Goal: Task Accomplishment & Management: Manage account settings

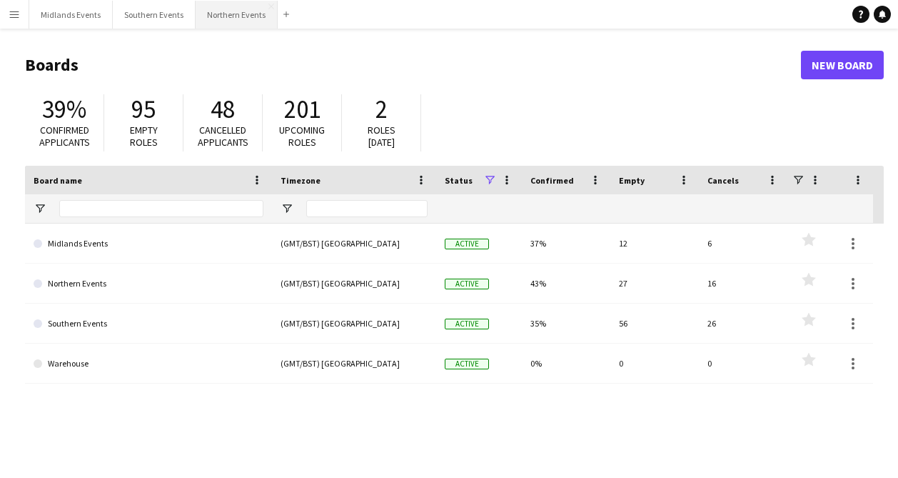
click at [231, 19] on button "Northern Events Close" at bounding box center [237, 15] width 82 height 28
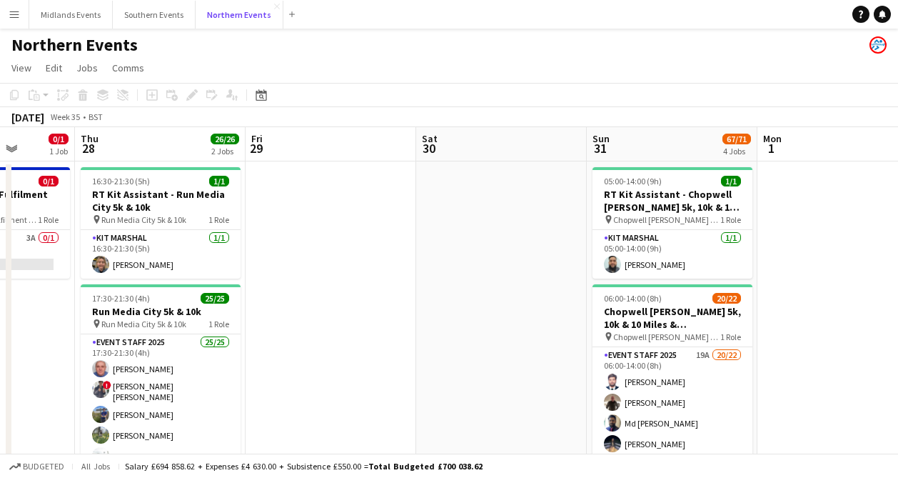
scroll to position [0, 442]
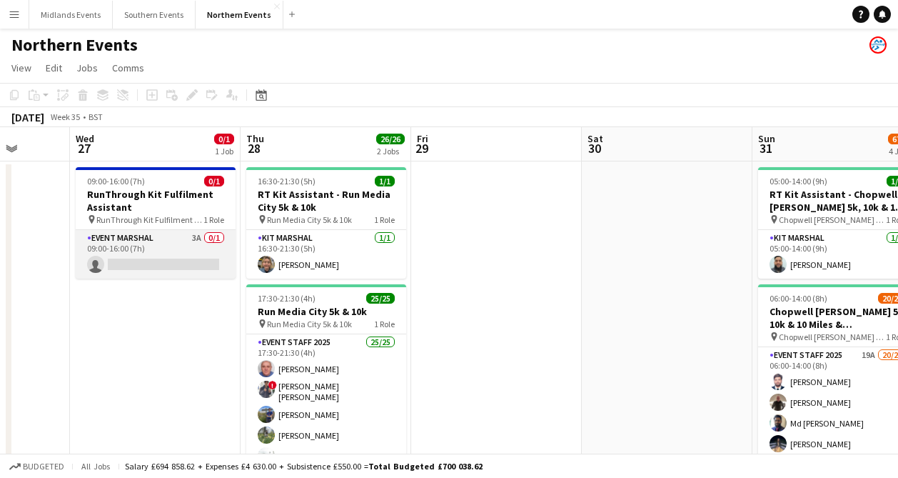
click at [174, 265] on app-card-role "Event Marshal 3A 0/1 09:00-16:00 (7h) single-neutral-actions" at bounding box center [156, 254] width 160 height 49
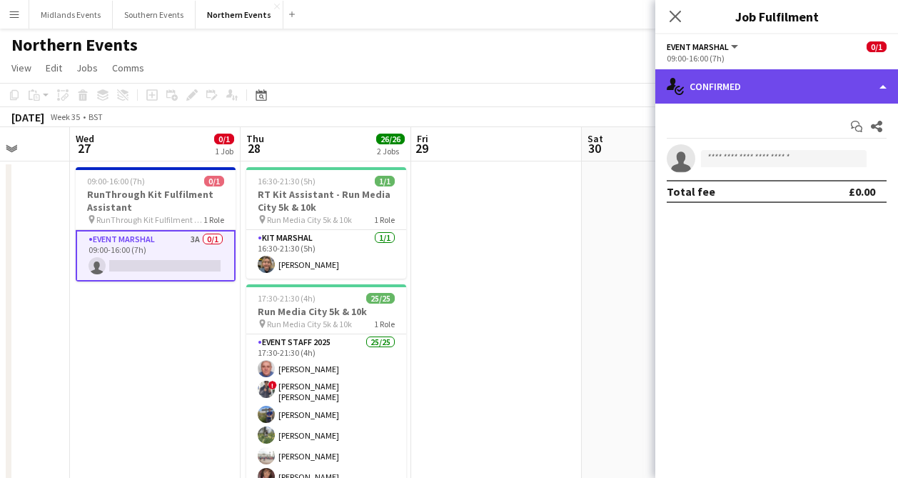
click at [769, 89] on div "single-neutral-actions-check-2 Confirmed" at bounding box center [777, 86] width 243 height 34
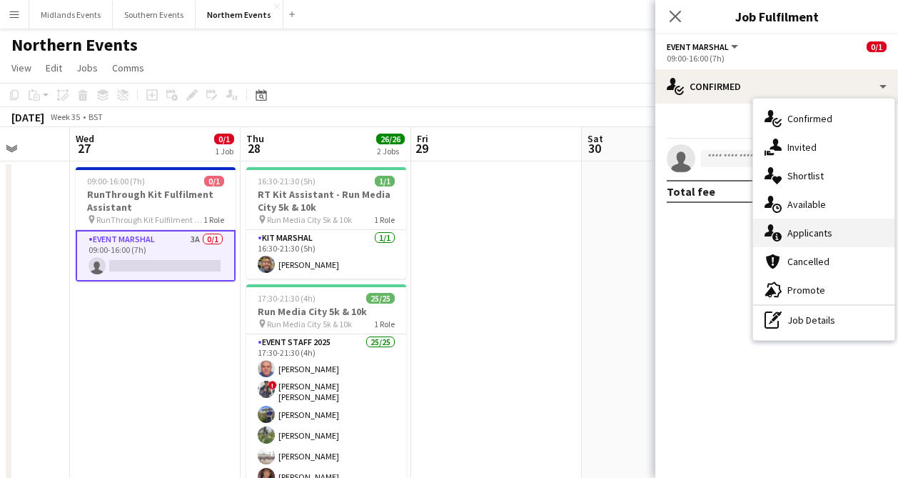
click at [804, 227] on div "single-neutral-actions-information Applicants" at bounding box center [824, 233] width 141 height 29
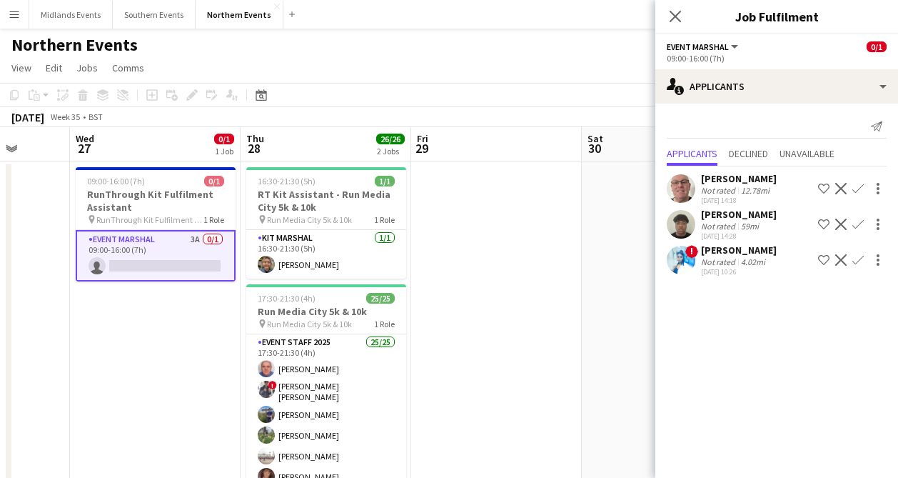
click at [675, 16] on icon at bounding box center [675, 16] width 11 height 11
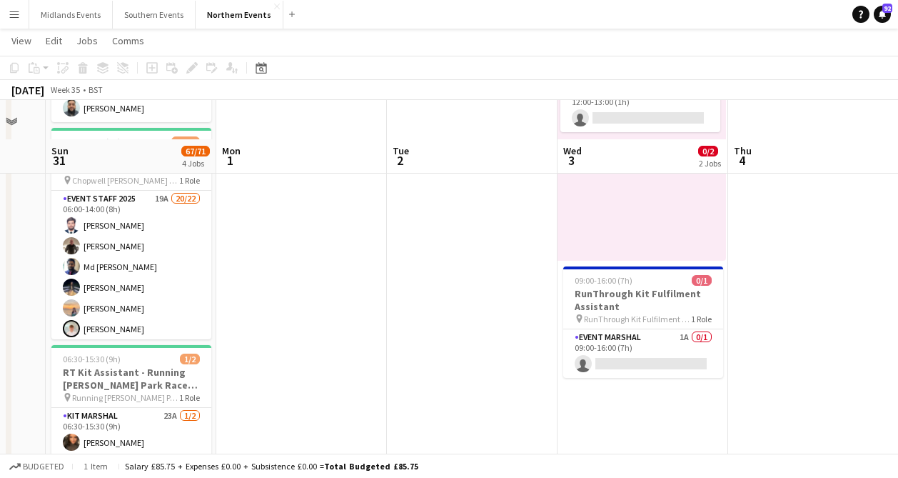
scroll to position [194, 0]
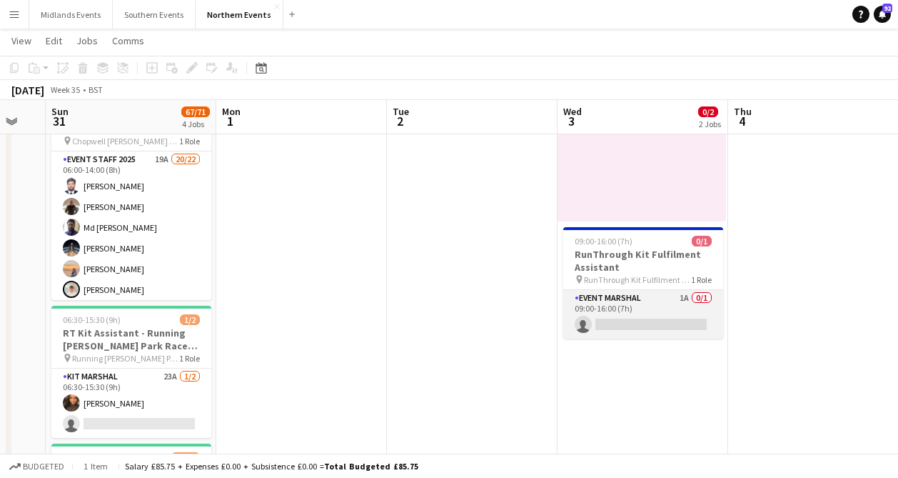
click at [620, 309] on app-card-role "Event Marshal 1A 0/1 09:00-16:00 (7h) single-neutral-actions" at bounding box center [644, 314] width 160 height 49
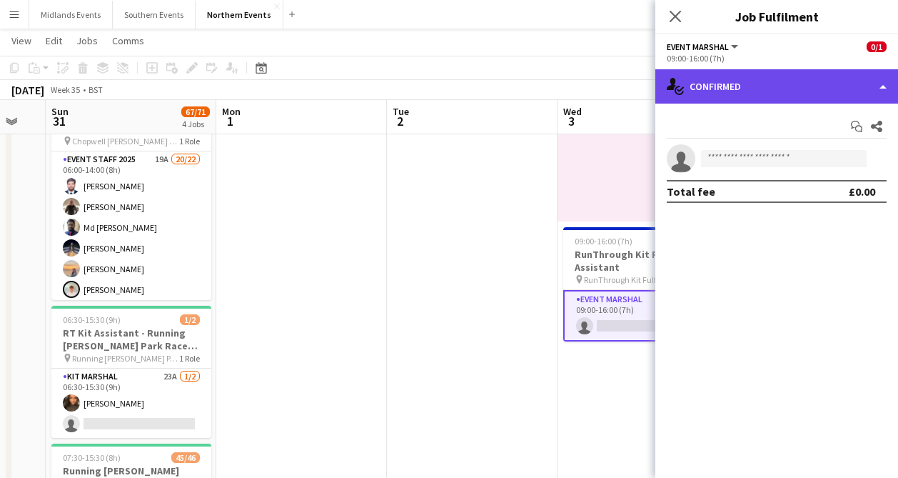
click at [803, 81] on div "single-neutral-actions-check-2 Confirmed" at bounding box center [777, 86] width 243 height 34
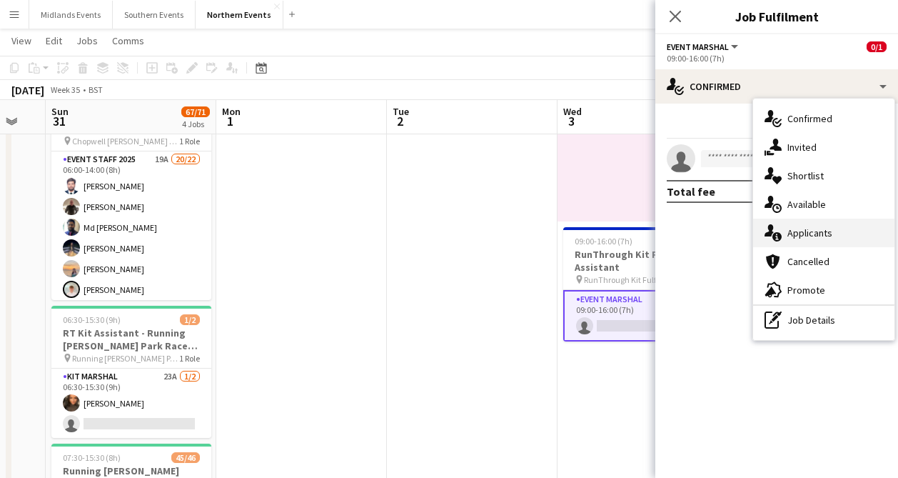
click at [826, 224] on div "single-neutral-actions-information Applicants" at bounding box center [824, 233] width 141 height 29
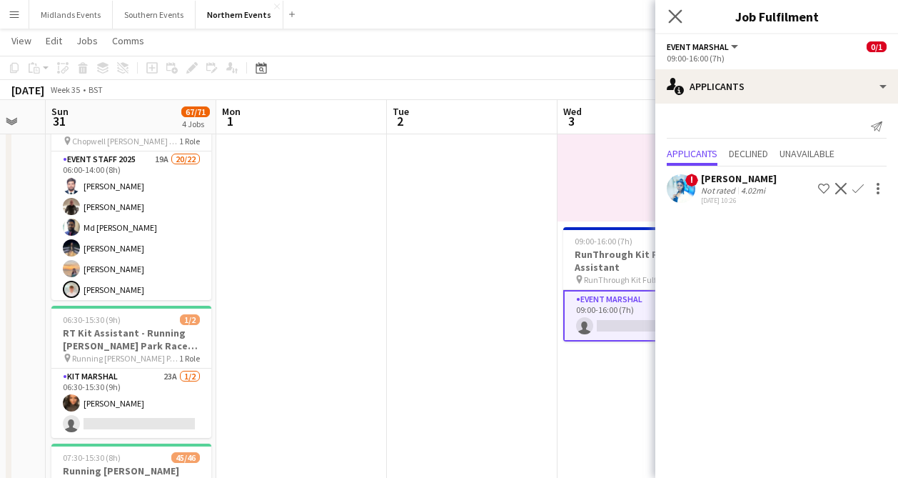
click at [674, 23] on app-icon "Close pop-in" at bounding box center [676, 16] width 21 height 21
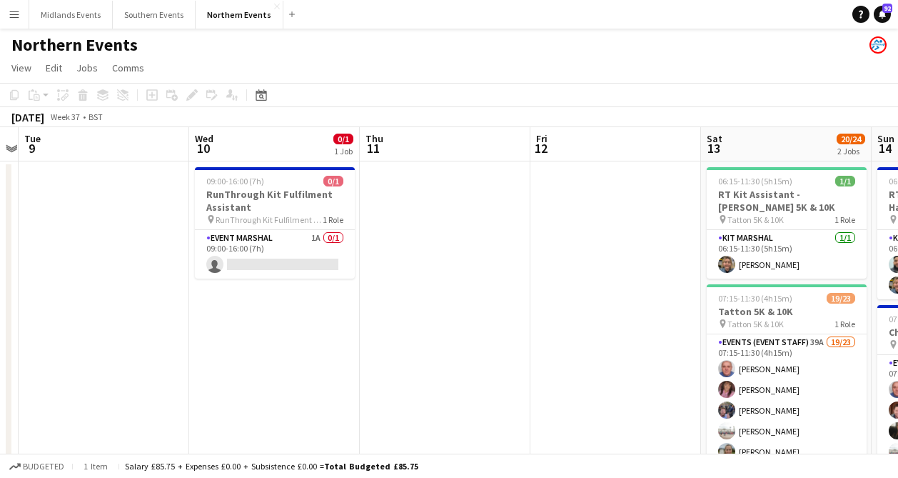
scroll to position [0, 554]
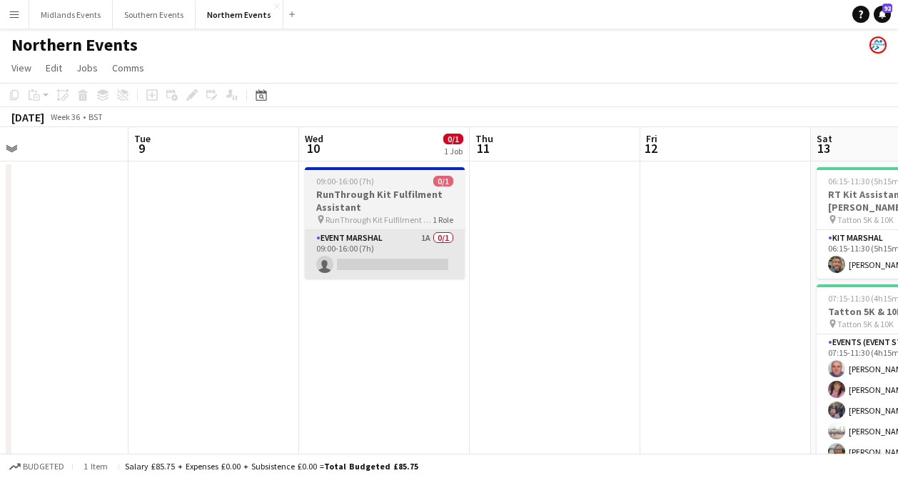
click at [409, 256] on app-card-role "Event Marshal 1A 0/1 09:00-16:00 (7h) single-neutral-actions" at bounding box center [385, 254] width 160 height 49
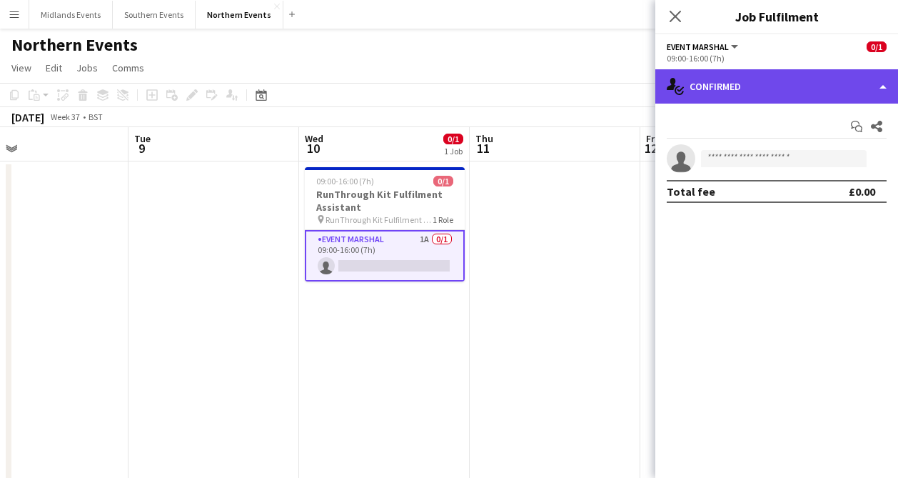
click at [799, 79] on div "single-neutral-actions-check-2 Confirmed" at bounding box center [777, 86] width 243 height 34
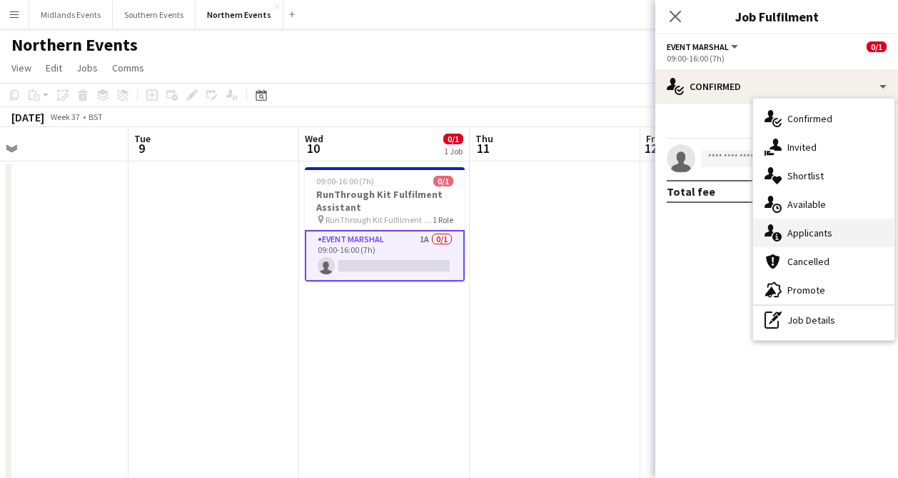
click at [815, 234] on div "single-neutral-actions-information Applicants" at bounding box center [824, 233] width 141 height 29
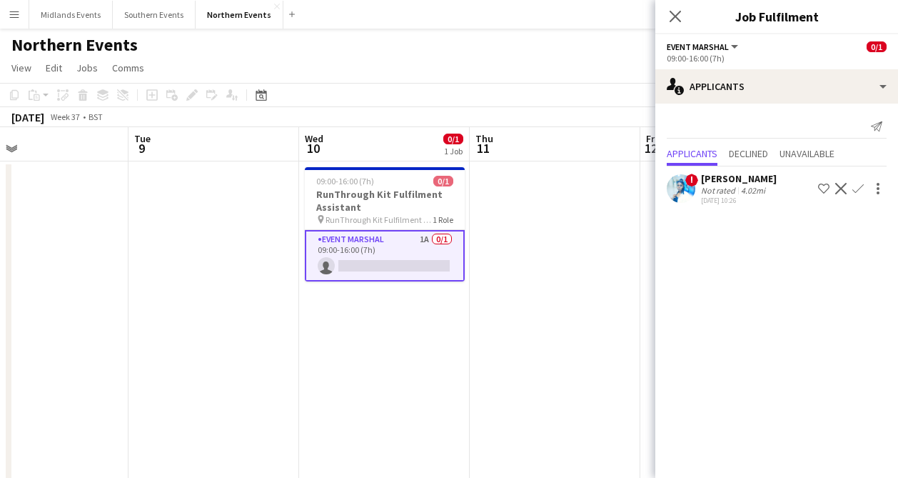
click at [745, 202] on div "[DATE] 10:26" at bounding box center [739, 200] width 76 height 9
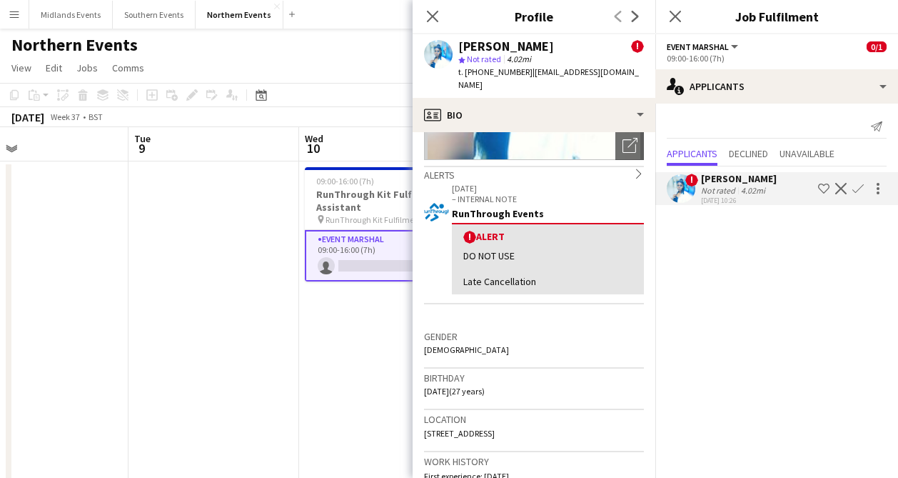
scroll to position [0, 0]
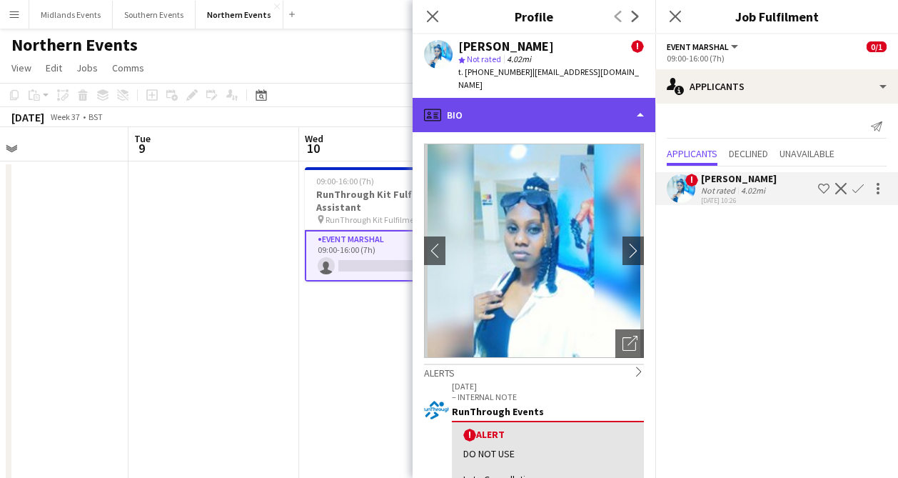
click at [524, 106] on div "profile Bio" at bounding box center [534, 115] width 243 height 34
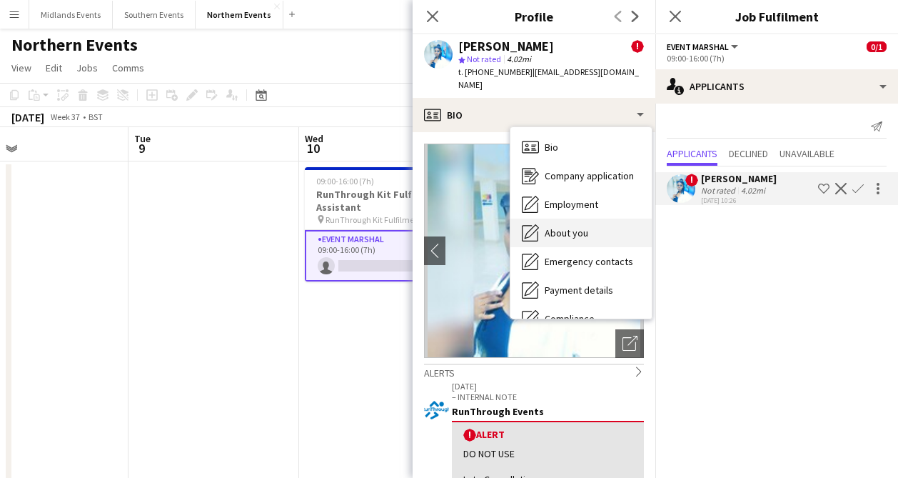
click at [561, 230] on div "About you About you" at bounding box center [581, 233] width 141 height 29
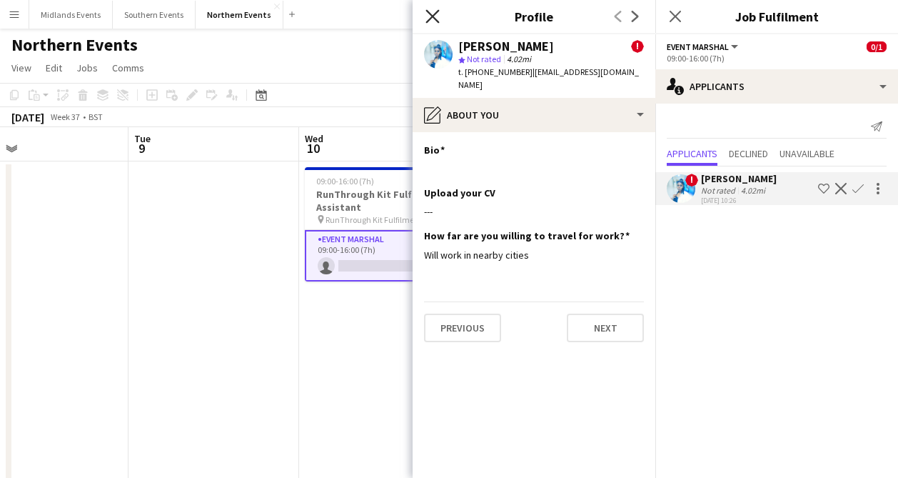
click at [428, 19] on icon "Close pop-in" at bounding box center [433, 16] width 14 height 14
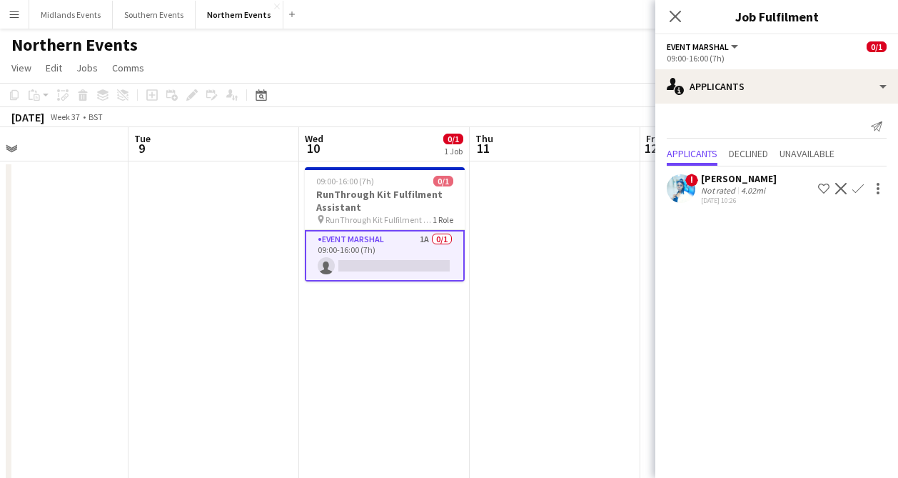
click at [679, 19] on icon at bounding box center [675, 16] width 11 height 11
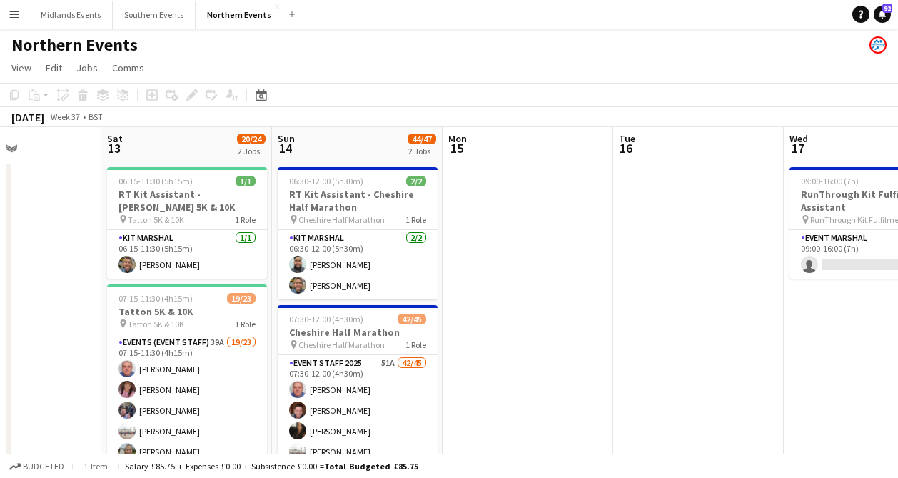
scroll to position [0, 691]
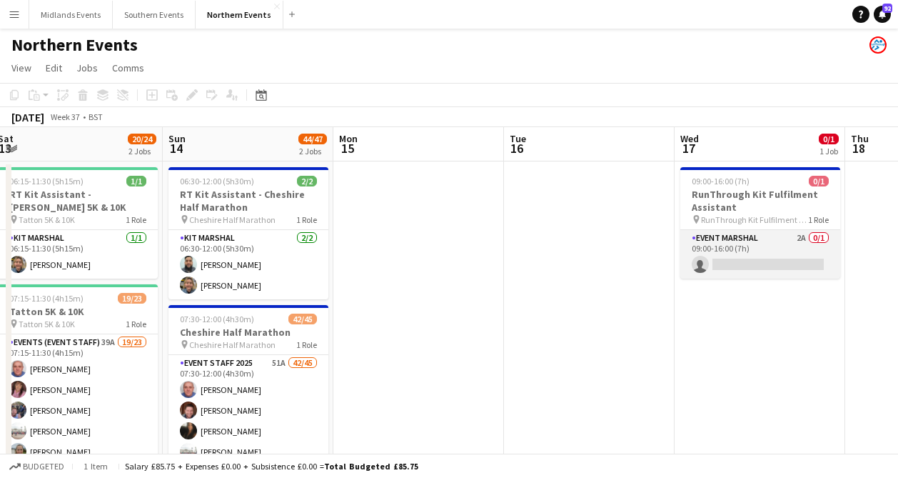
click at [756, 241] on app-card-role "Event Marshal 2A 0/1 09:00-16:00 (7h) single-neutral-actions" at bounding box center [761, 254] width 160 height 49
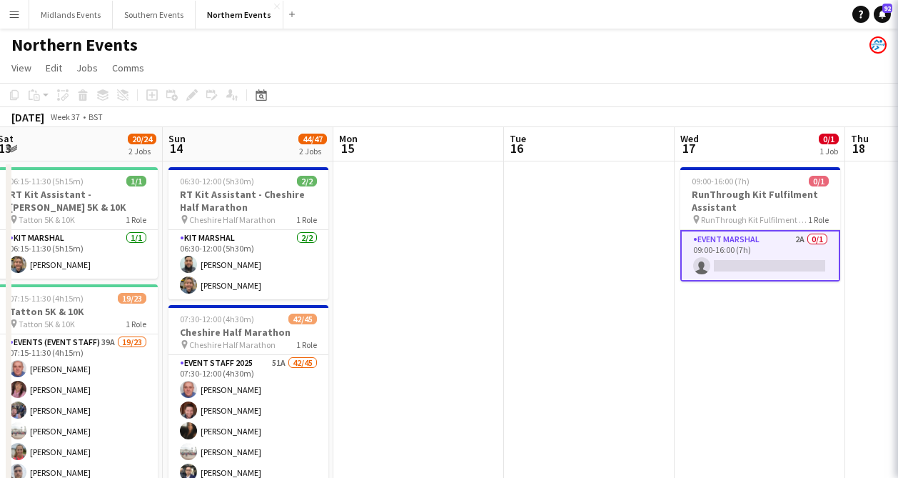
scroll to position [0, 690]
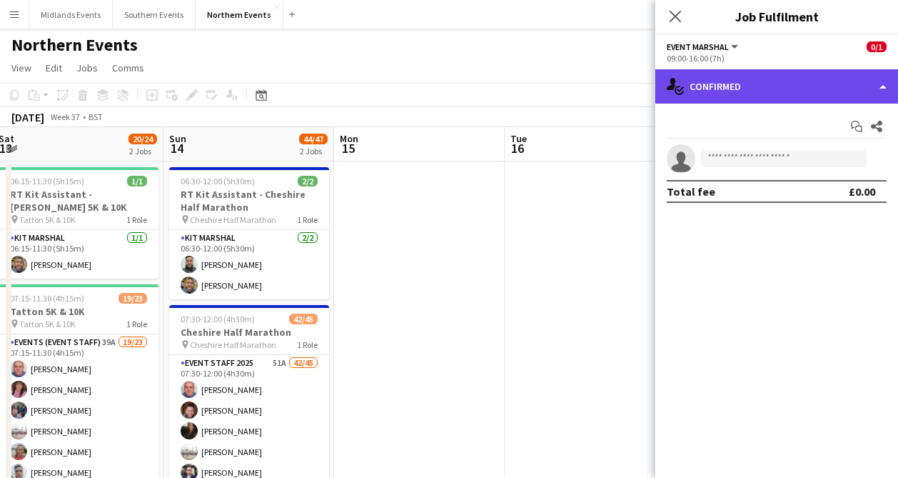
click at [766, 94] on div "single-neutral-actions-check-2 Confirmed" at bounding box center [777, 86] width 243 height 34
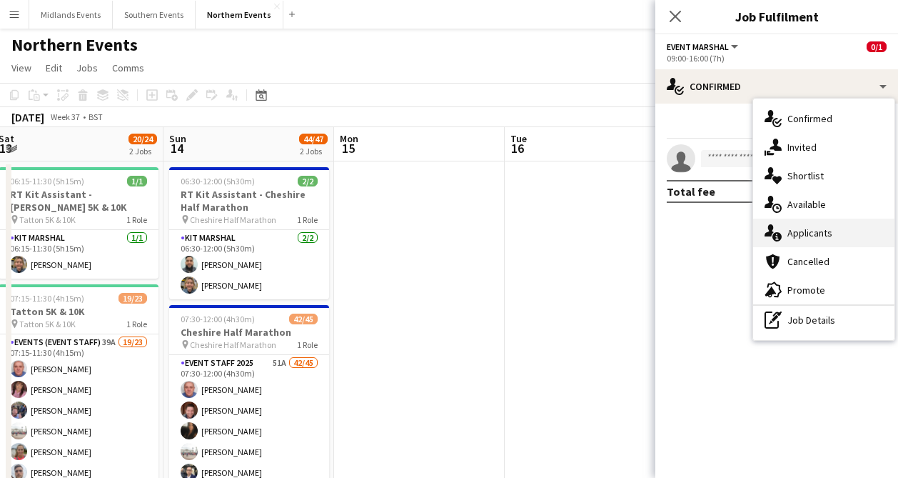
click at [818, 242] on div "single-neutral-actions-information Applicants" at bounding box center [824, 233] width 141 height 29
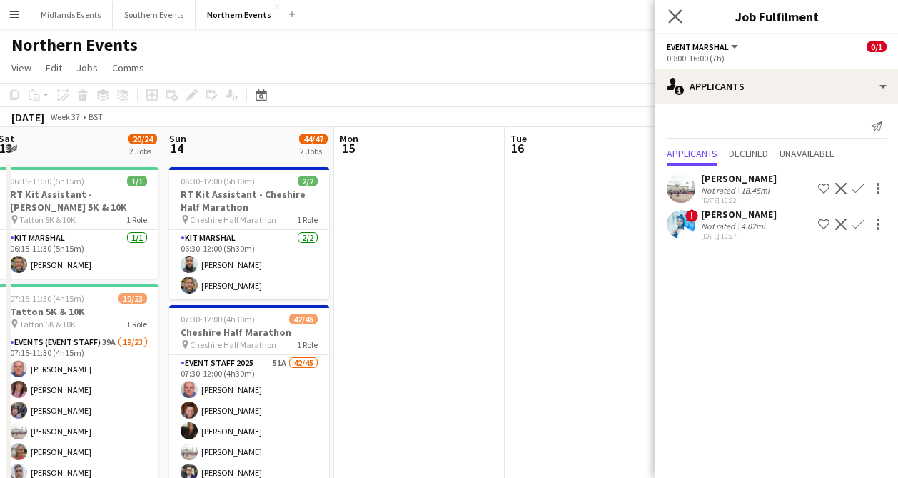
click at [674, 9] on app-icon "Close pop-in" at bounding box center [676, 16] width 21 height 21
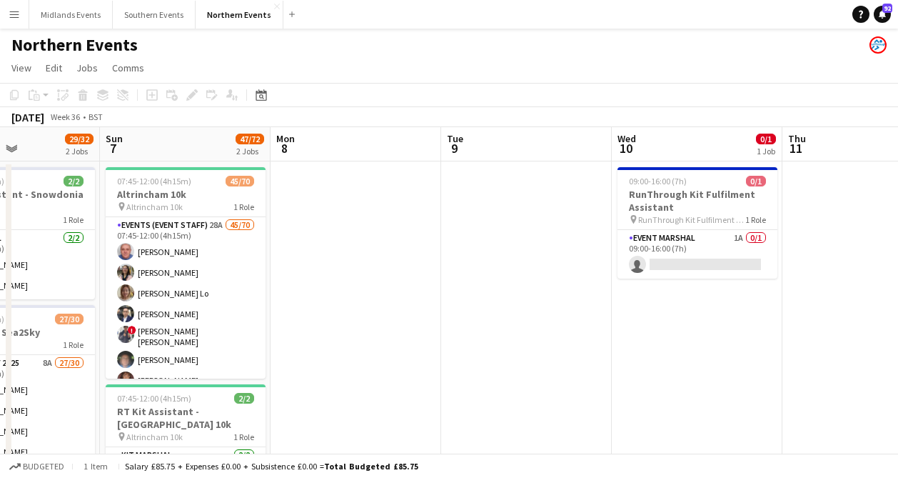
scroll to position [0, 315]
